Goal: Task Accomplishment & Management: Manage account settings

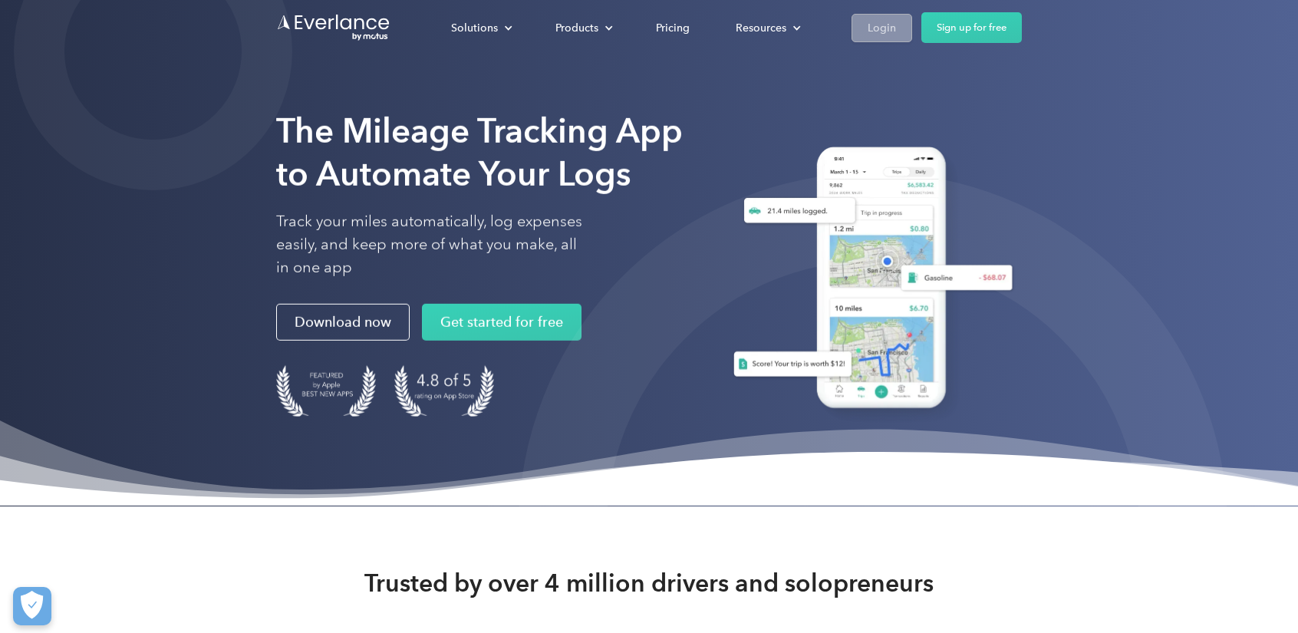
click at [879, 35] on div "Login" at bounding box center [882, 27] width 28 height 19
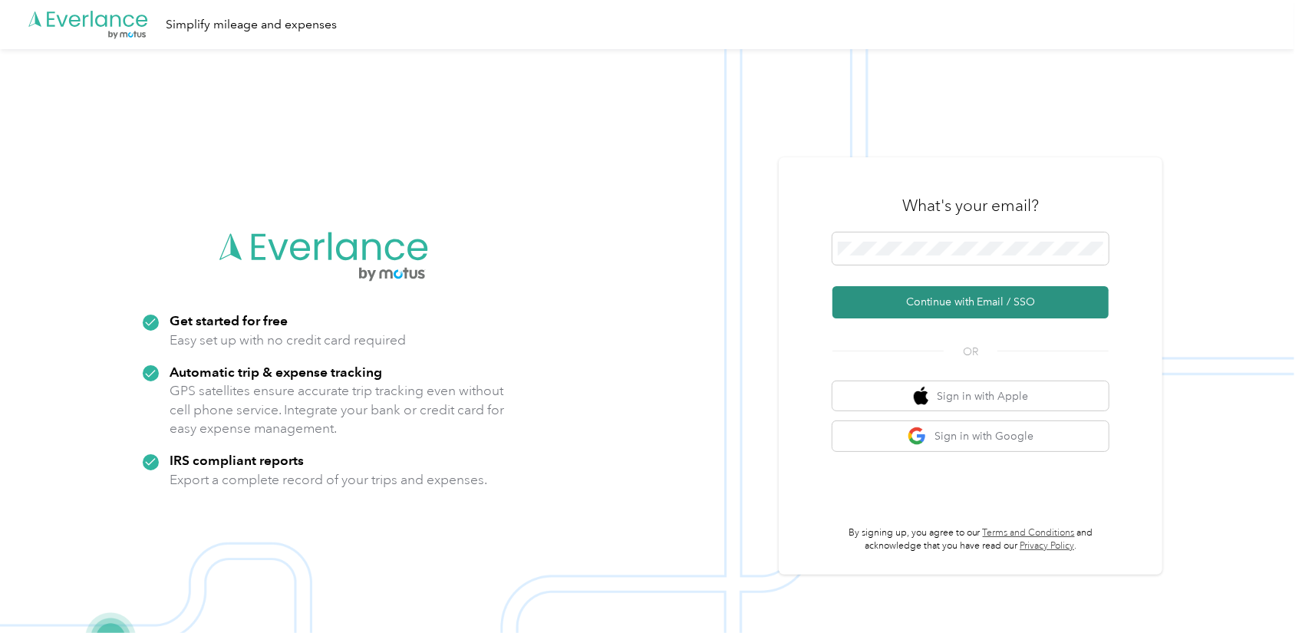
click at [956, 297] on button "Continue with Email / SSO" at bounding box center [971, 302] width 276 height 32
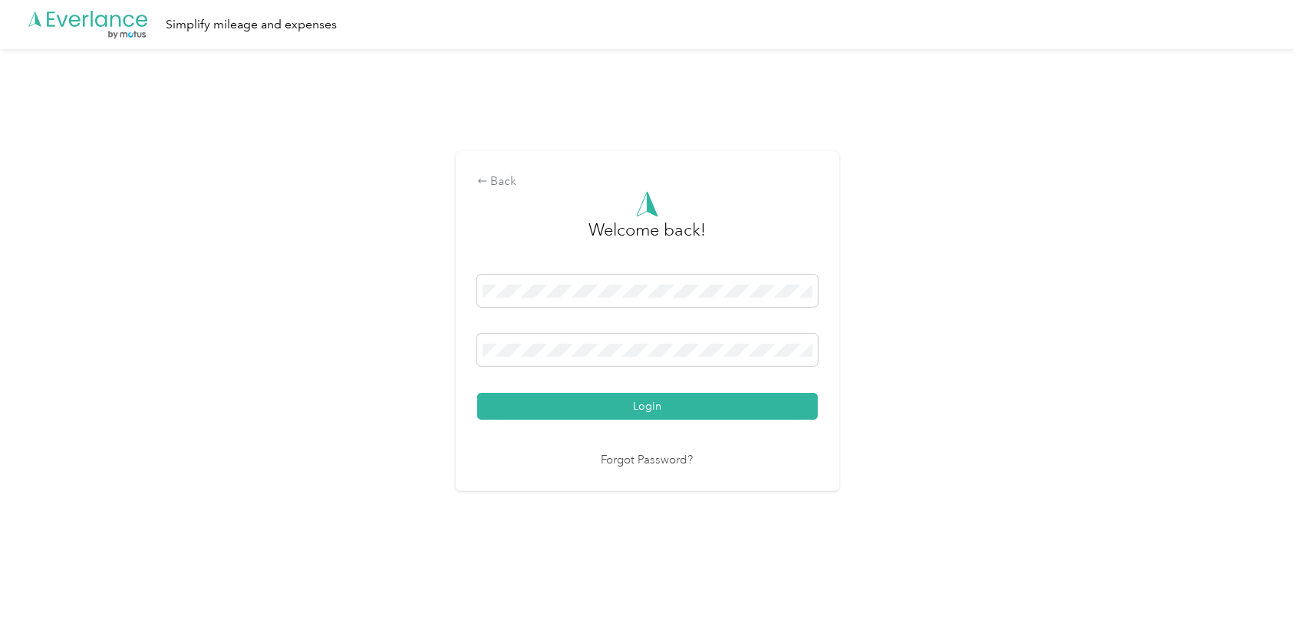
click at [477, 393] on button "Login" at bounding box center [647, 406] width 341 height 27
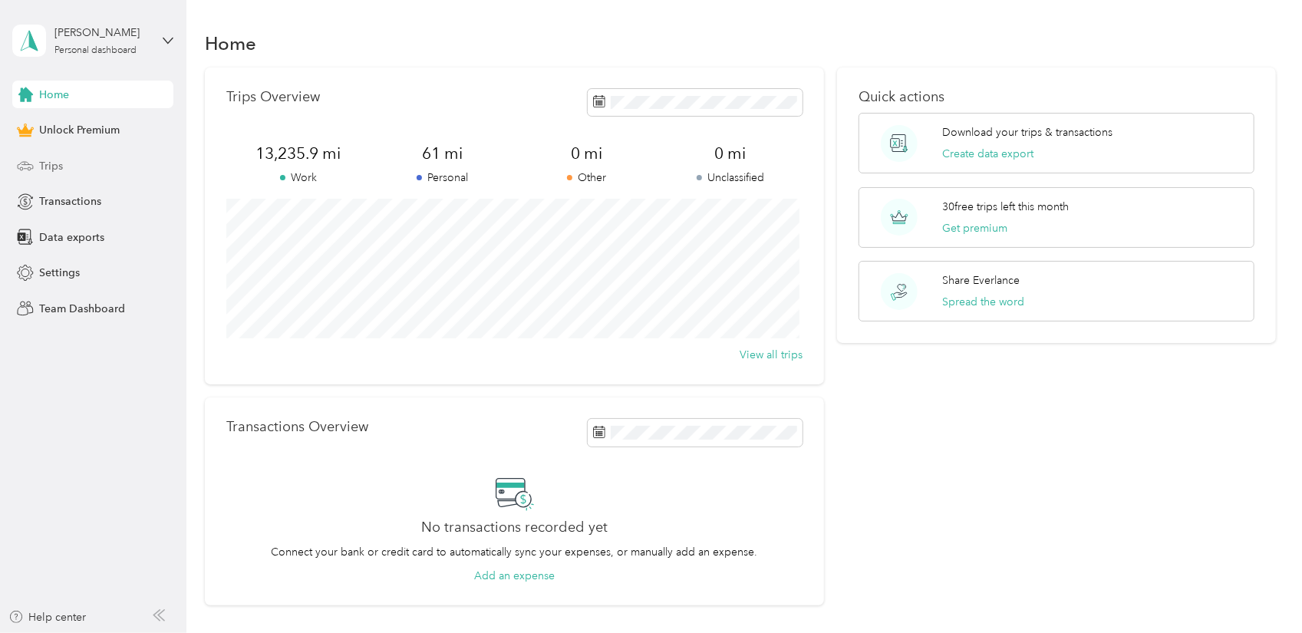
click at [83, 164] on div "Trips" at bounding box center [92, 166] width 161 height 28
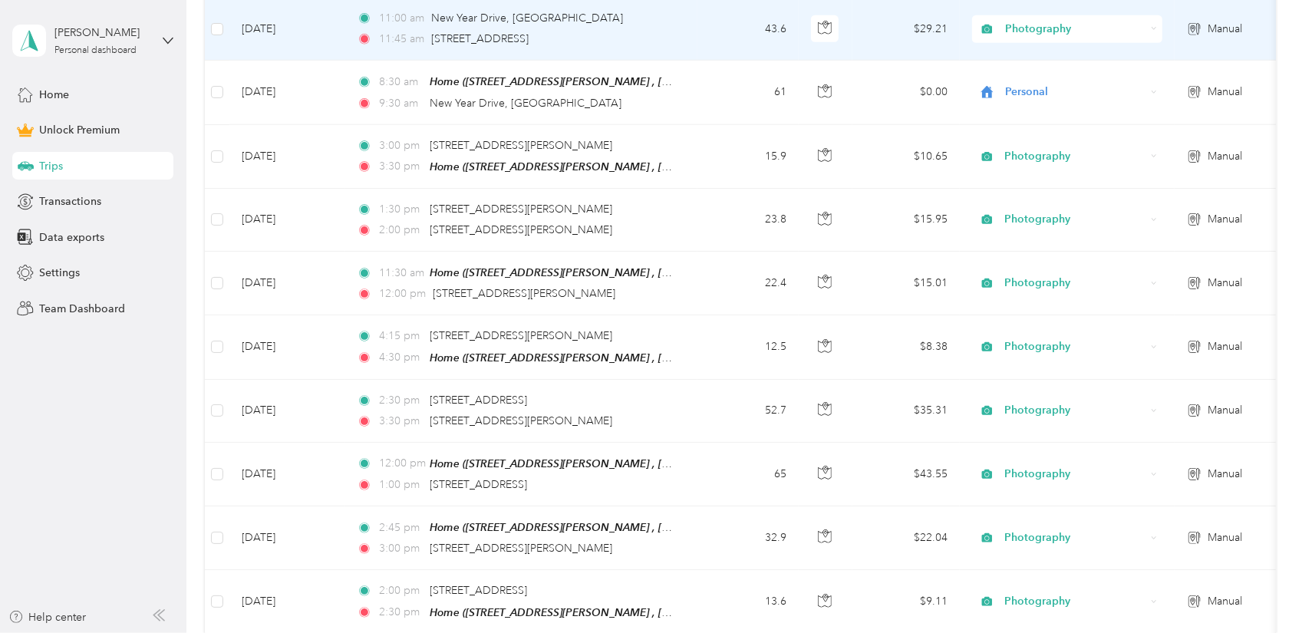
scroll to position [1304, 0]
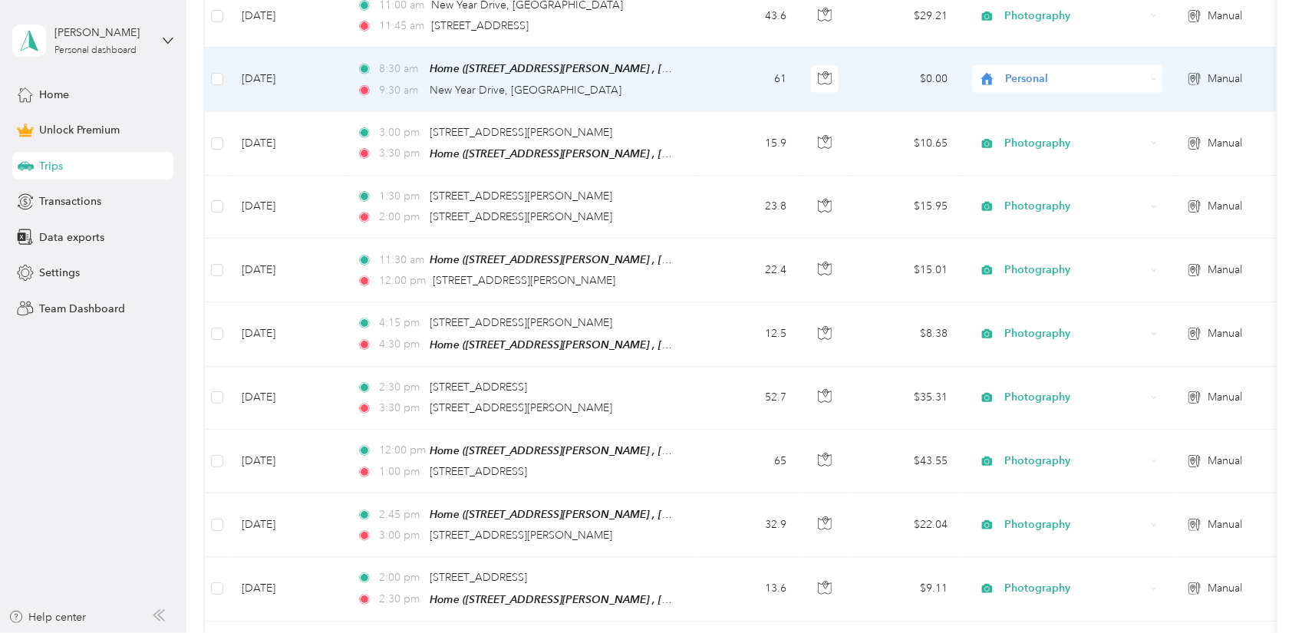
click at [1037, 71] on span "Personal" at bounding box center [1075, 79] width 140 height 17
click at [1034, 101] on span "Work" at bounding box center [1082, 99] width 142 height 16
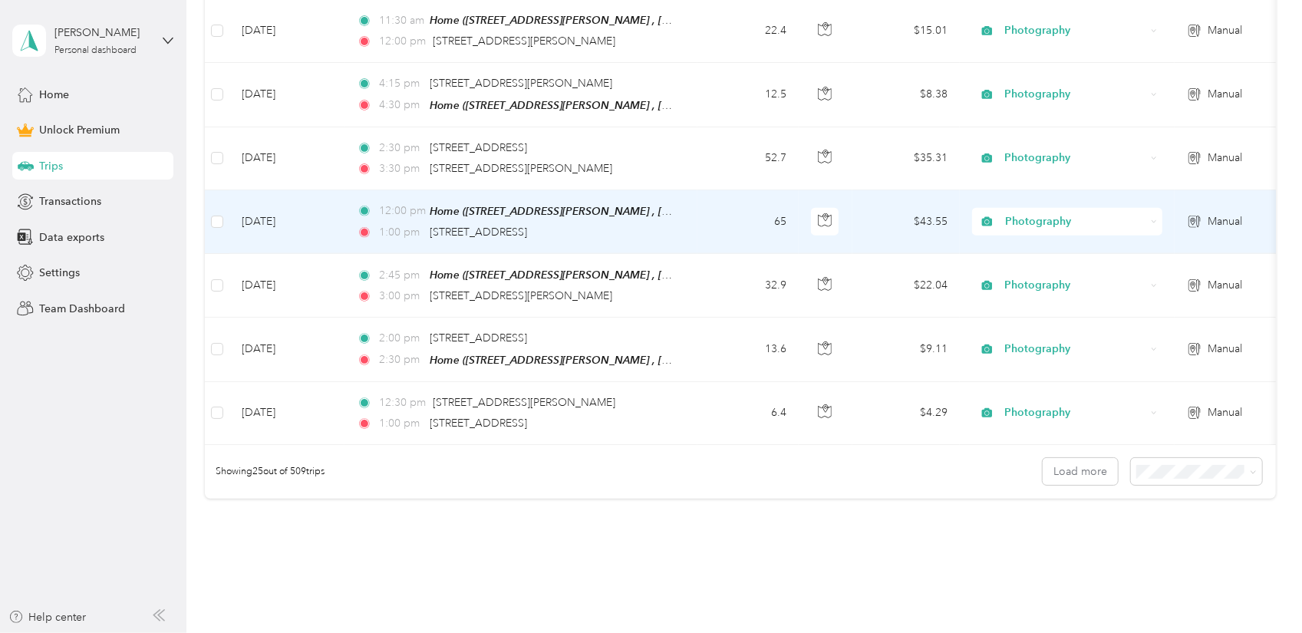
scroll to position [1539, 0]
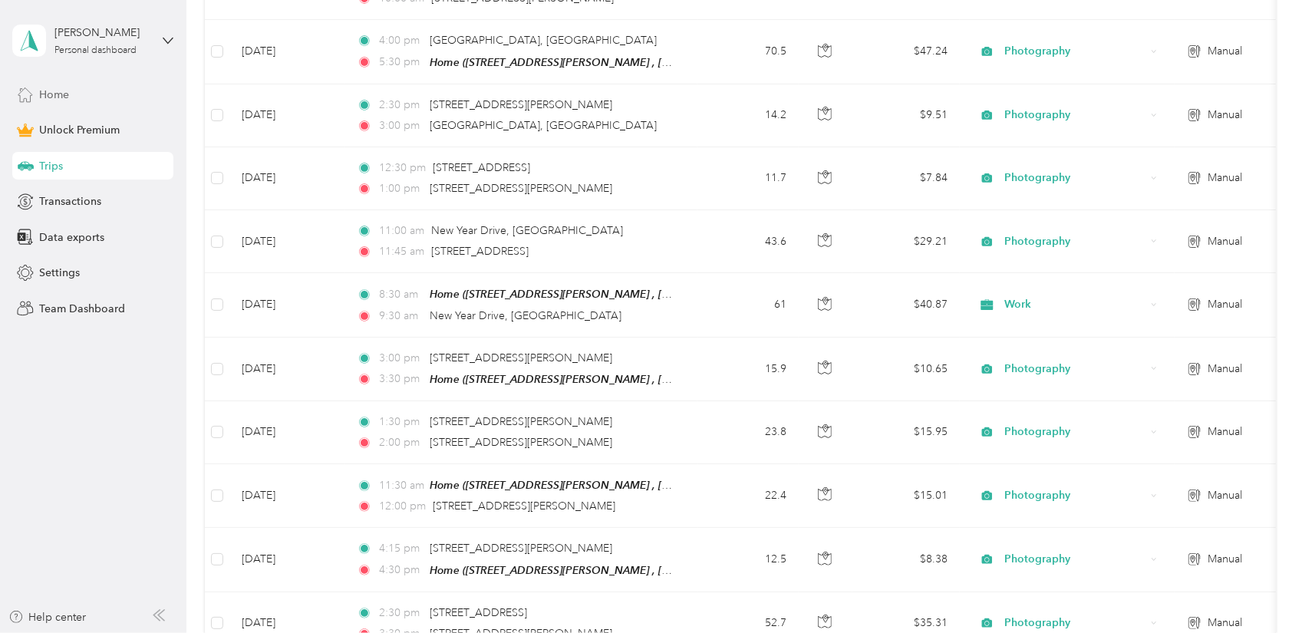
click at [60, 90] on span "Home" at bounding box center [54, 95] width 30 height 16
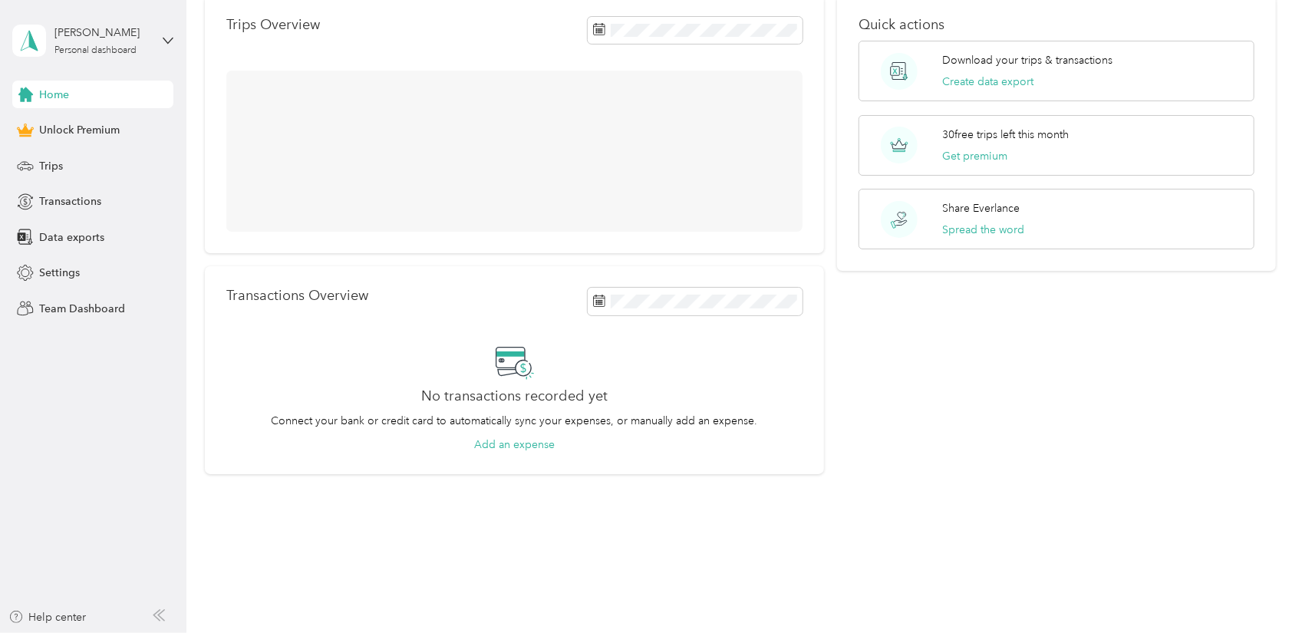
scroll to position [131, 0]
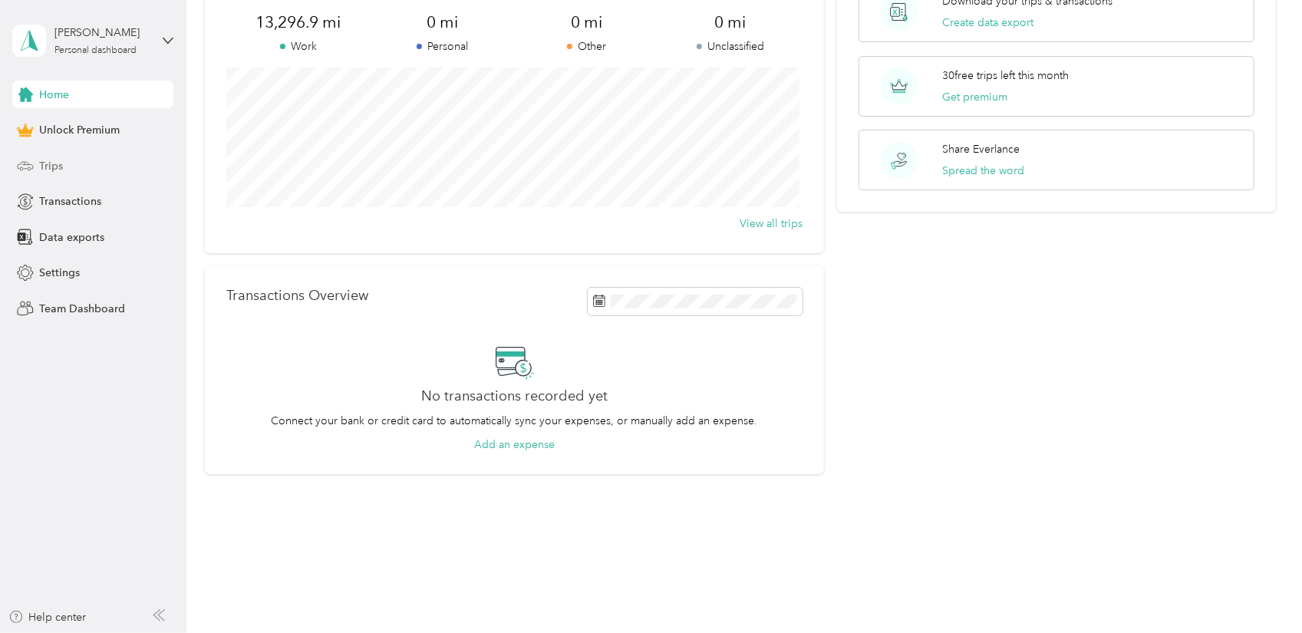
click at [74, 177] on div "Trips" at bounding box center [92, 166] width 161 height 28
